Goal: Obtain resource: Download file/media

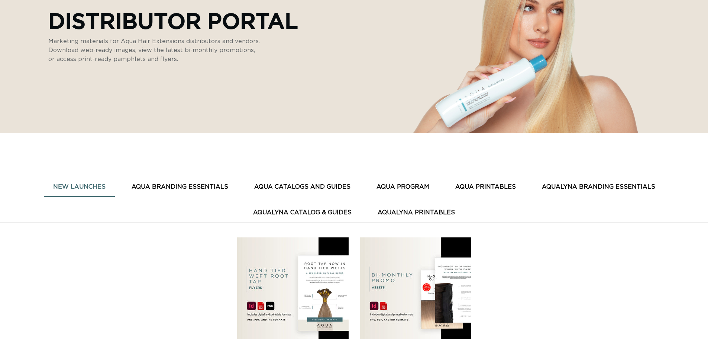
scroll to position [149, 0]
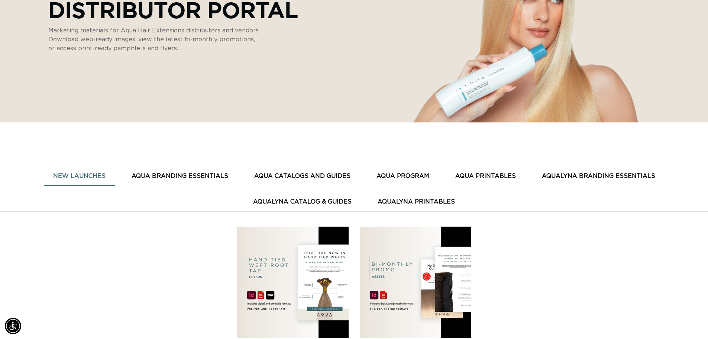
click at [165, 175] on button "AQUA BRANDING ESSENTIALS" at bounding box center [179, 176] width 115 height 18
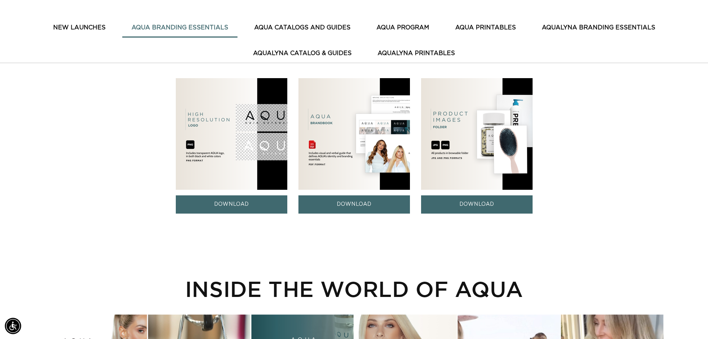
scroll to position [297, 0]
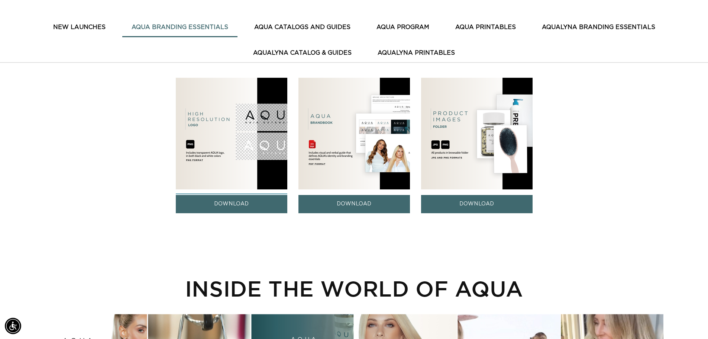
click at [252, 206] on link "DOWNLOAD" at bounding box center [232, 204] width 112 height 18
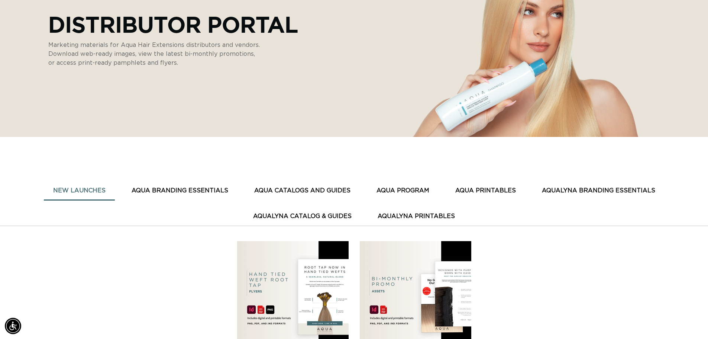
scroll to position [149, 0]
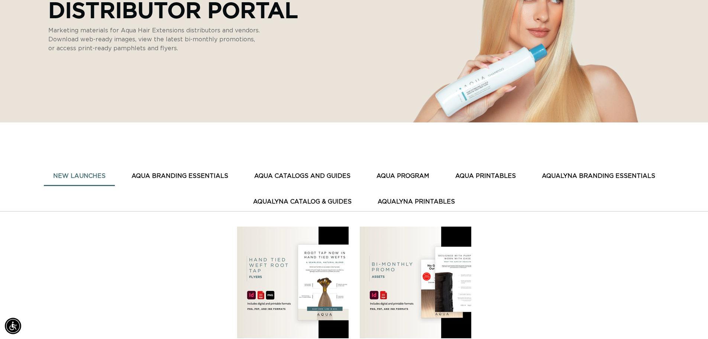
click at [421, 177] on button "AQUA PROGRAM" at bounding box center [402, 176] width 71 height 18
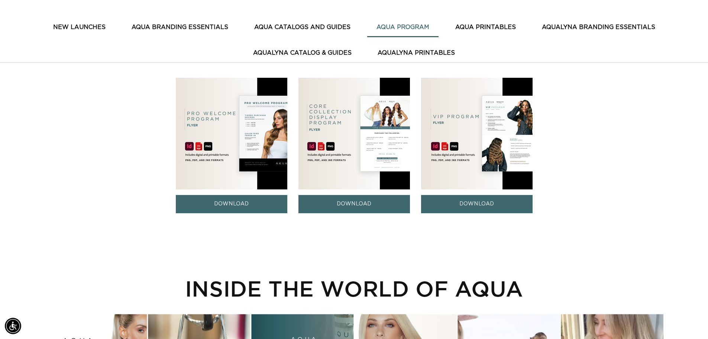
scroll to position [0, 0]
click at [481, 28] on button "AQUA PRINTABLES" at bounding box center [485, 27] width 79 height 18
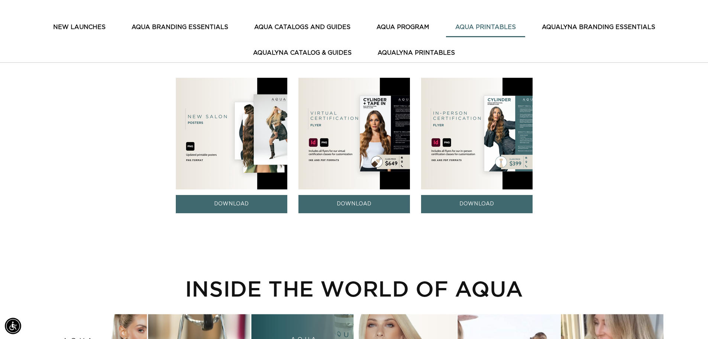
scroll to position [0, 655]
click at [479, 127] on img at bounding box center [477, 134] width 112 height 112
click at [484, 206] on link "DOWNLOAD" at bounding box center [477, 204] width 112 height 18
